Goal: Task Accomplishment & Management: Complete application form

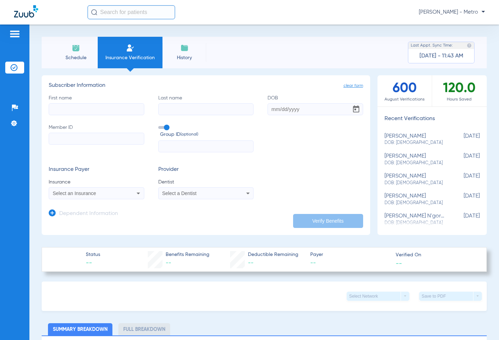
click at [120, 115] on div "First name Last name DOB Member ID Group ID (optional)" at bounding box center [206, 123] width 314 height 58
click at [114, 142] on input "Member ID" at bounding box center [97, 139] width 96 height 12
paste input "011299199"
type input "011299199"
click at [109, 118] on div "First name Last name DOB Member ID 011299199 Group ID (optional)" at bounding box center [206, 123] width 314 height 58
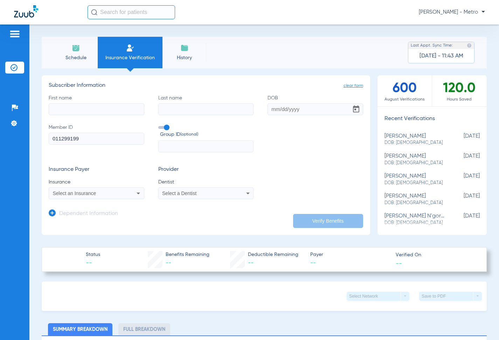
click at [113, 106] on input "First name" at bounding box center [97, 109] width 96 height 12
type input "DAYNELLE"
type input "[PERSON_NAME]"
click at [274, 107] on input "04031989" at bounding box center [315, 109] width 96 height 12
click at [284, 109] on input "04/031989" at bounding box center [315, 109] width 96 height 12
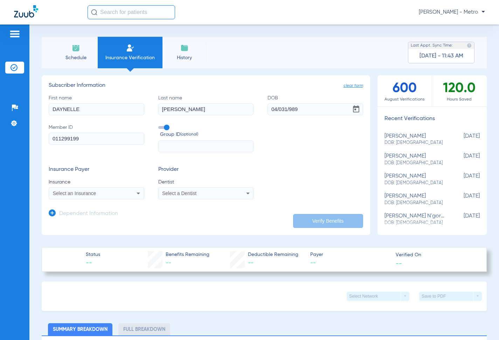
type input "04/03/0989"
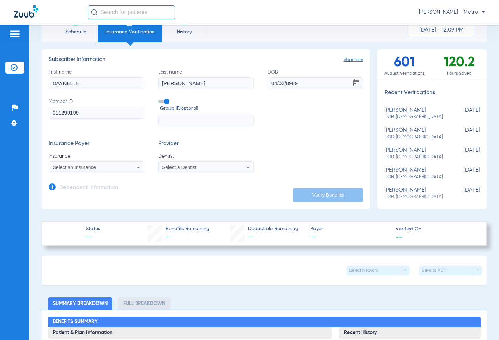
scroll to position [35, 0]
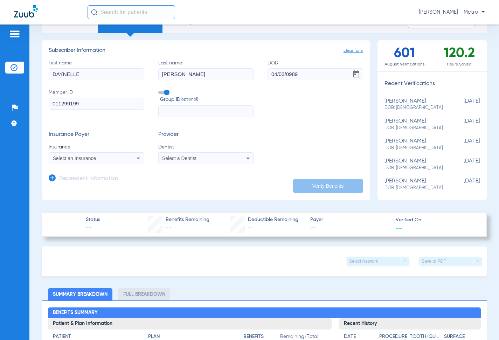
click at [131, 151] on app-form-autocomplete "Insurance Select an Insurance" at bounding box center [97, 153] width 96 height 21
click at [126, 155] on div "Select an Insurance" at bounding box center [96, 158] width 95 height 8
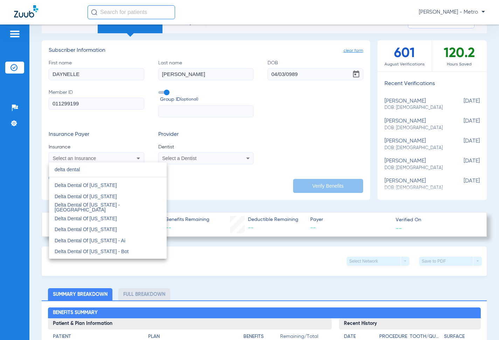
scroll to position [665, 0]
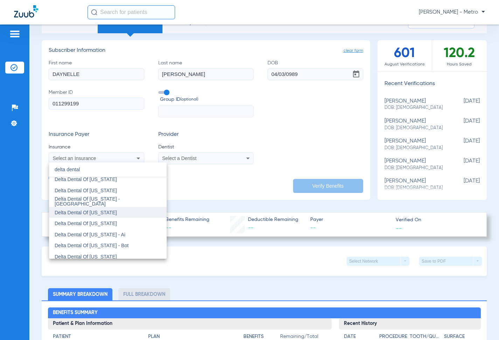
type input "delta dental"
click at [124, 213] on mat-option "Delta Dental Of [US_STATE]" at bounding box center [108, 212] width 118 height 11
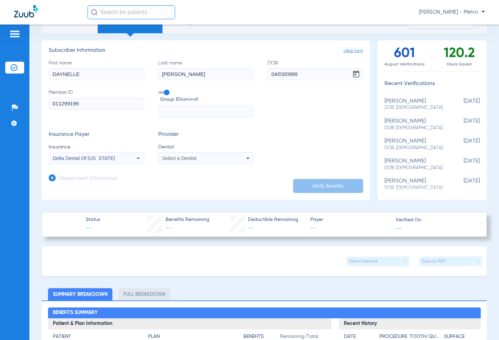
drag, startPoint x: 114, startPoint y: 75, endPoint x: -14, endPoint y: 77, distance: 128.1
click at [0, 77] on html "[PERSON_NAME] - Metro Patients Insurance Verification Setup Help Center Setting…" at bounding box center [249, 170] width 499 height 340
type input "[PERSON_NAME]"
drag, startPoint x: 176, startPoint y: 159, endPoint x: 170, endPoint y: 160, distance: 5.3
click at [174, 159] on span "Select a Dentist" at bounding box center [179, 158] width 34 height 6
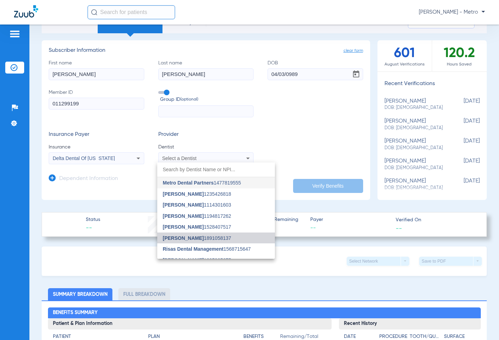
click at [243, 236] on mat-option "[PERSON_NAME] 1891058137" at bounding box center [216, 237] width 118 height 11
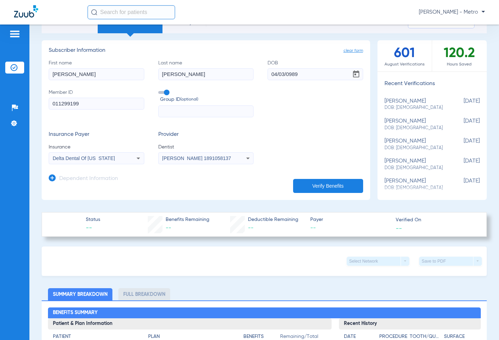
click at [338, 173] on app-dependent-form "Dependent Information" at bounding box center [206, 175] width 314 height 23
click at [336, 180] on button "Verify Benefits" at bounding box center [328, 186] width 70 height 14
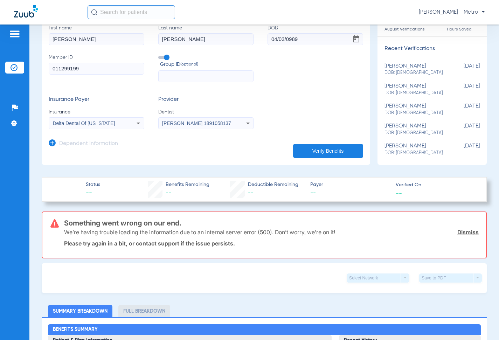
scroll to position [0, 0]
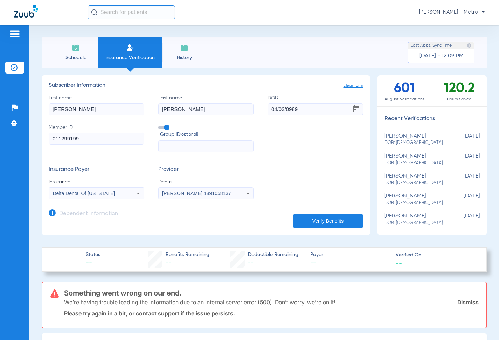
click at [310, 108] on input "04/03/0989" at bounding box center [315, 109] width 96 height 12
type input "[DATE]"
click at [314, 219] on button "Verify Benefits" at bounding box center [328, 221] width 70 height 14
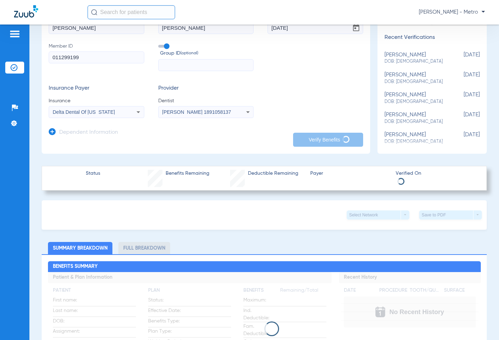
scroll to position [35, 0]
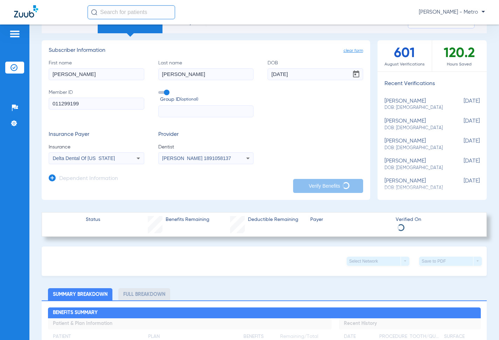
click at [28, 233] on div "Patients Insurance Verification Setup Help Center Settings" at bounding box center [14, 194] width 29 height 340
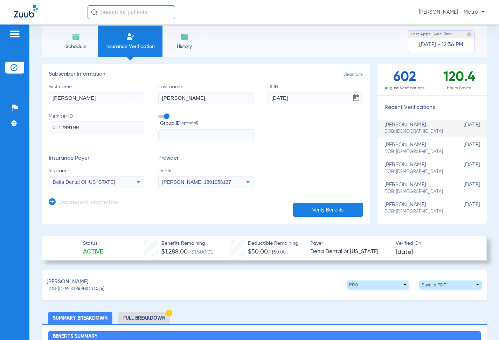
scroll to position [0, 0]
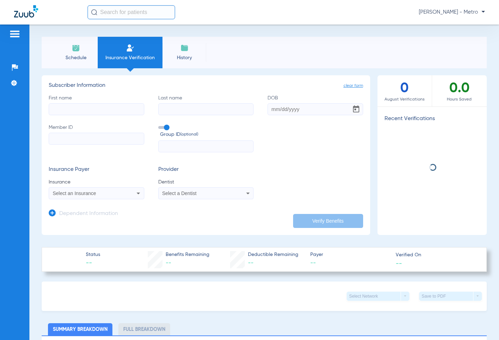
scroll to position [35, 0]
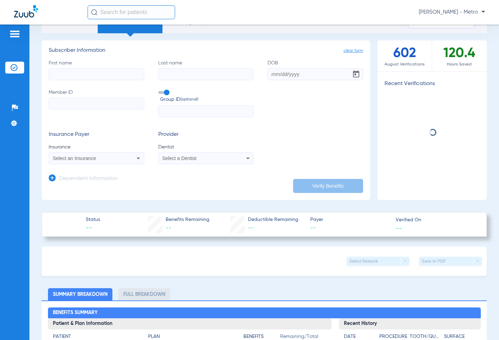
click at [132, 161] on div "Select an Insurance" at bounding box center [96, 158] width 95 height 8
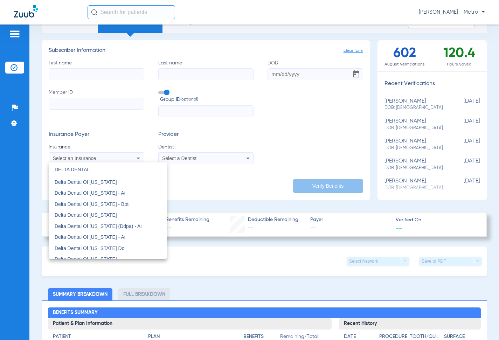
scroll to position [660, 0]
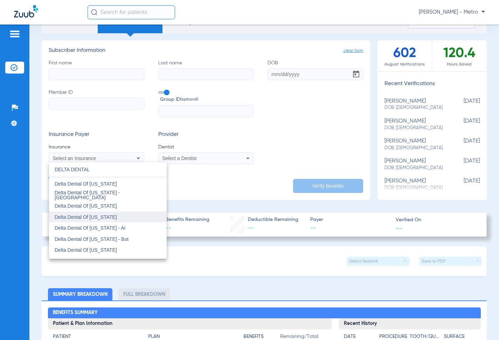
type input "DELTA DENTAL"
click at [103, 219] on span "Delta Dental Of [US_STATE]" at bounding box center [86, 217] width 62 height 6
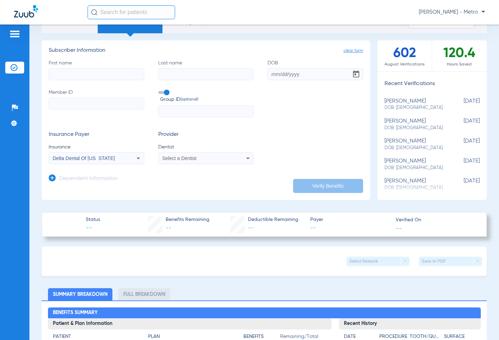
click at [178, 159] on span "Select a Dentist" at bounding box center [179, 158] width 34 height 6
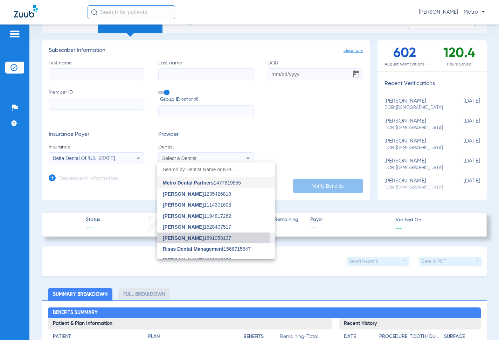
click at [213, 237] on span "[PERSON_NAME] 1891058137" at bounding box center [197, 238] width 68 height 5
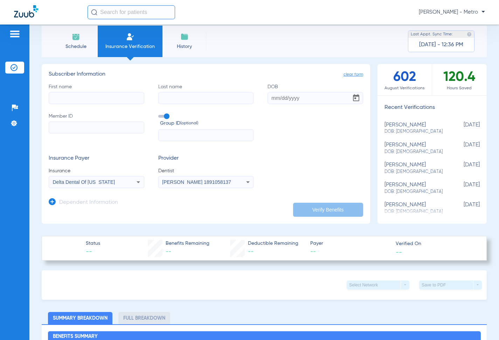
scroll to position [0, 0]
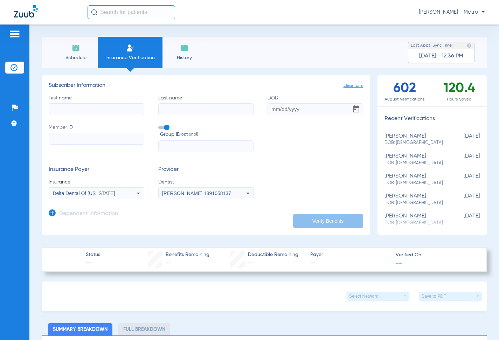
click at [105, 121] on div "First name Last name DOB Member ID Group ID (optional)" at bounding box center [206, 123] width 314 height 58
click at [107, 110] on input "First name" at bounding box center [97, 109] width 96 height 12
type input "GABRIELA"
drag, startPoint x: 189, startPoint y: 106, endPoint x: 194, endPoint y: 108, distance: 6.0
click at [190, 107] on input "CERVAMT ES" at bounding box center [206, 109] width 96 height 12
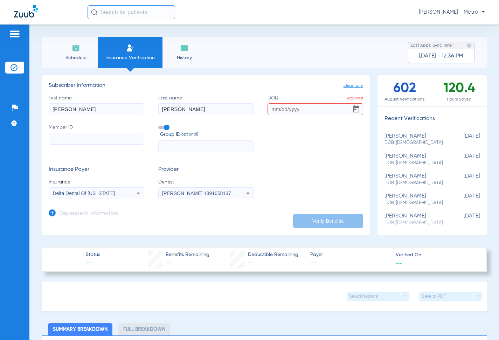
type input "CERVANTES"
type input "08/26/1991"
click at [97, 138] on input "Member ID" at bounding box center [97, 139] width 96 height 12
paste input "51000001245364"
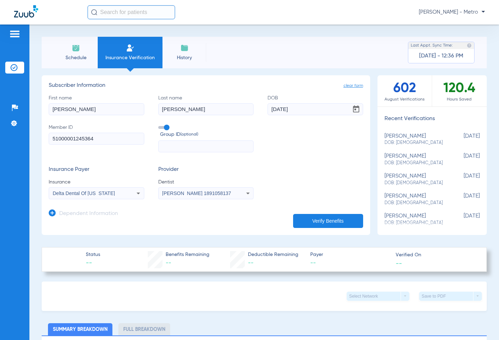
type input "51000001245364"
click at [316, 216] on button "Verify Benefits" at bounding box center [328, 221] width 70 height 14
type input "GABRIELA"
